Goal: Navigation & Orientation: Find specific page/section

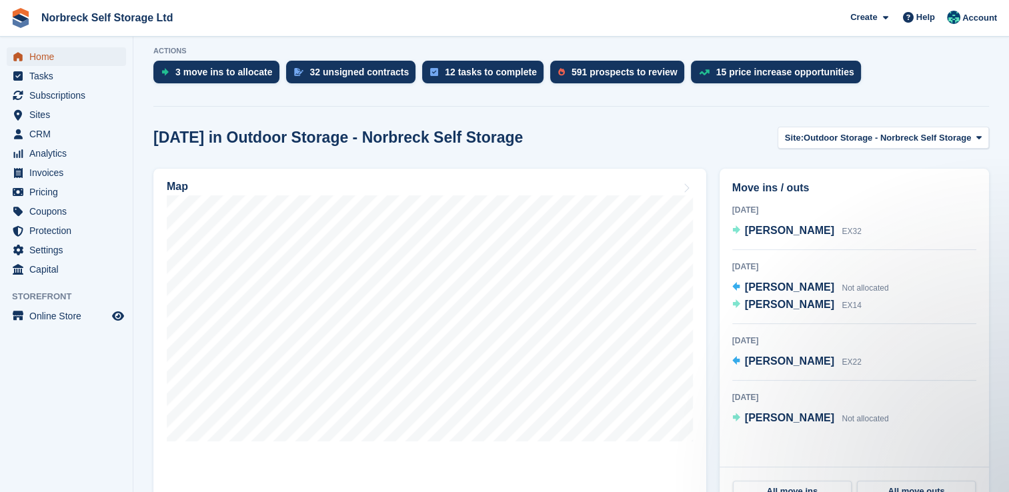
click at [48, 60] on span "Home" at bounding box center [69, 56] width 80 height 19
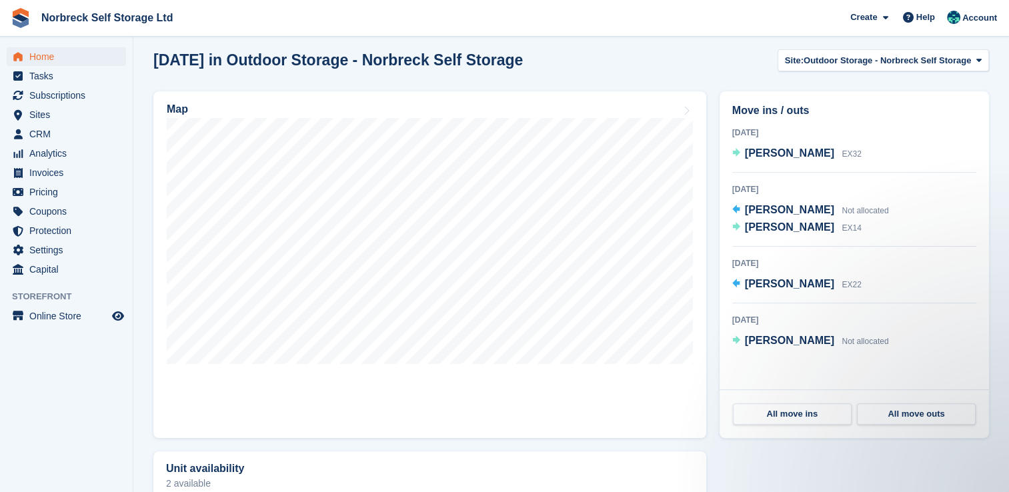
scroll to position [358, 0]
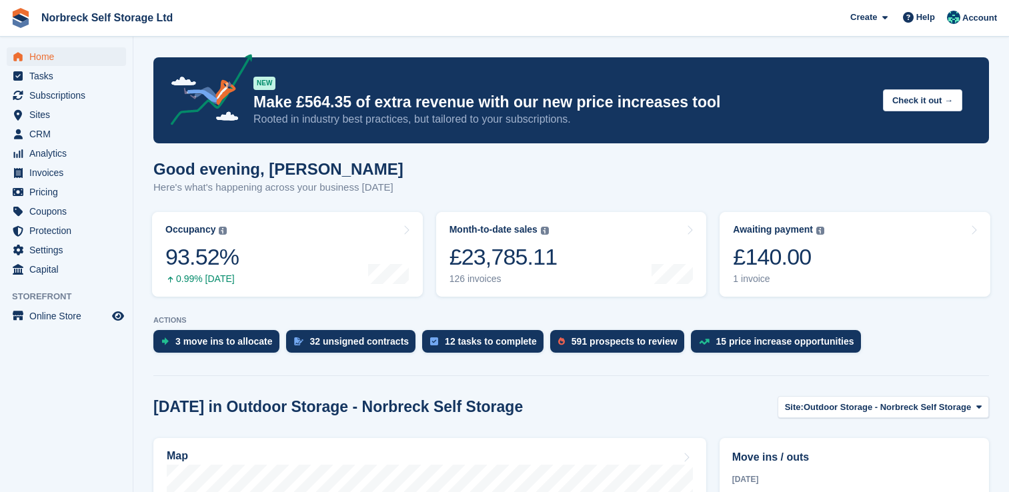
scroll to position [358, 0]
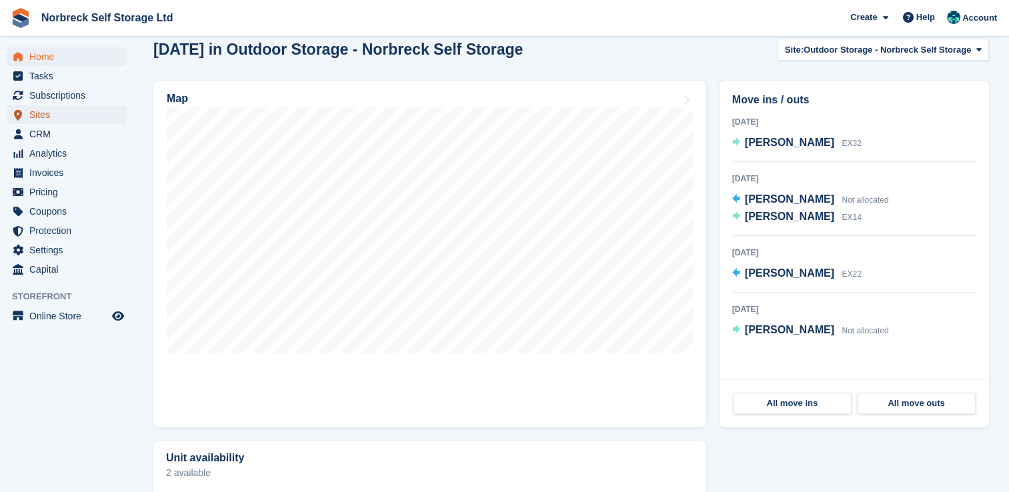
click at [42, 116] on span "Sites" at bounding box center [69, 114] width 80 height 19
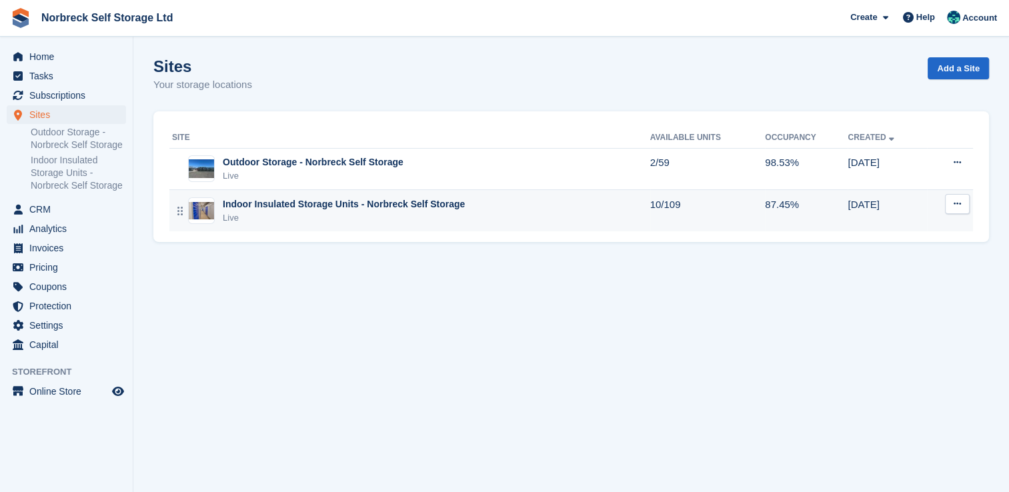
click at [424, 213] on div "Live" at bounding box center [344, 217] width 242 height 13
